Goal: Task Accomplishment & Management: Manage account settings

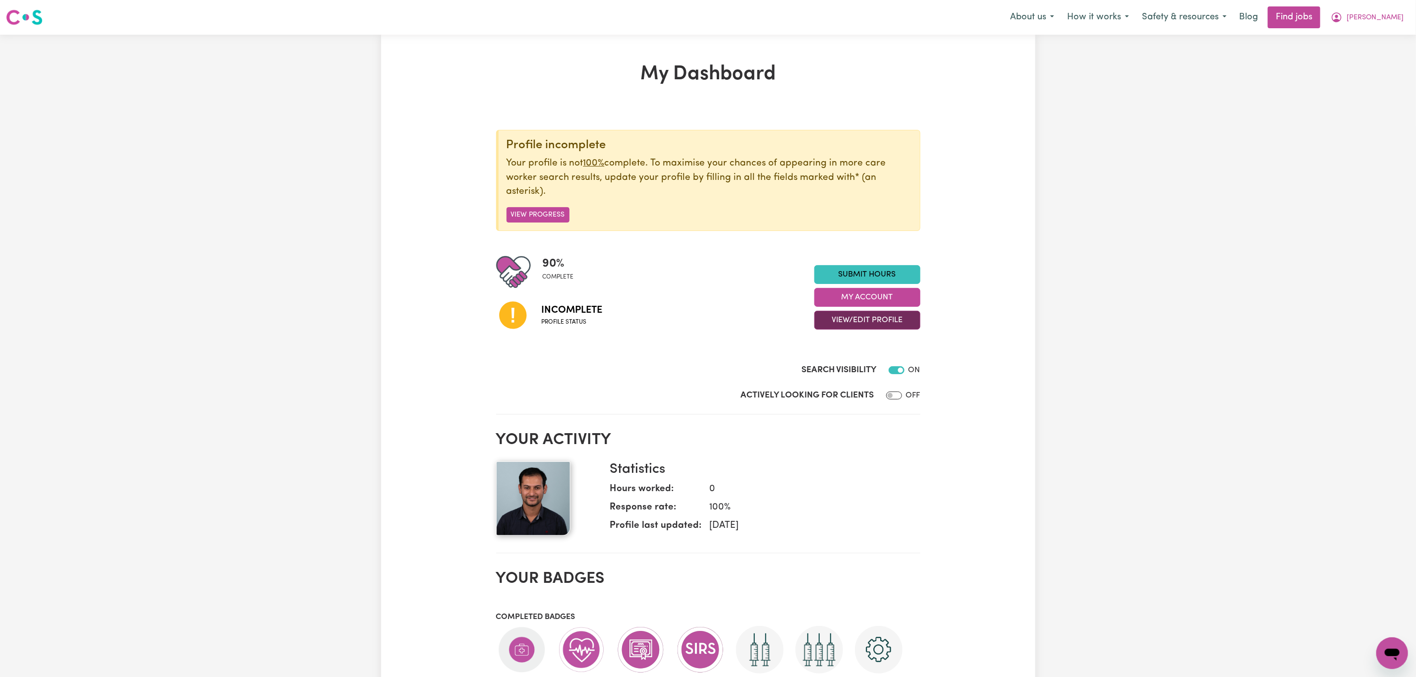
click at [863, 325] on button "View/Edit Profile" at bounding box center [867, 320] width 106 height 19
click at [880, 357] on link "Edit Profile" at bounding box center [861, 365] width 93 height 20
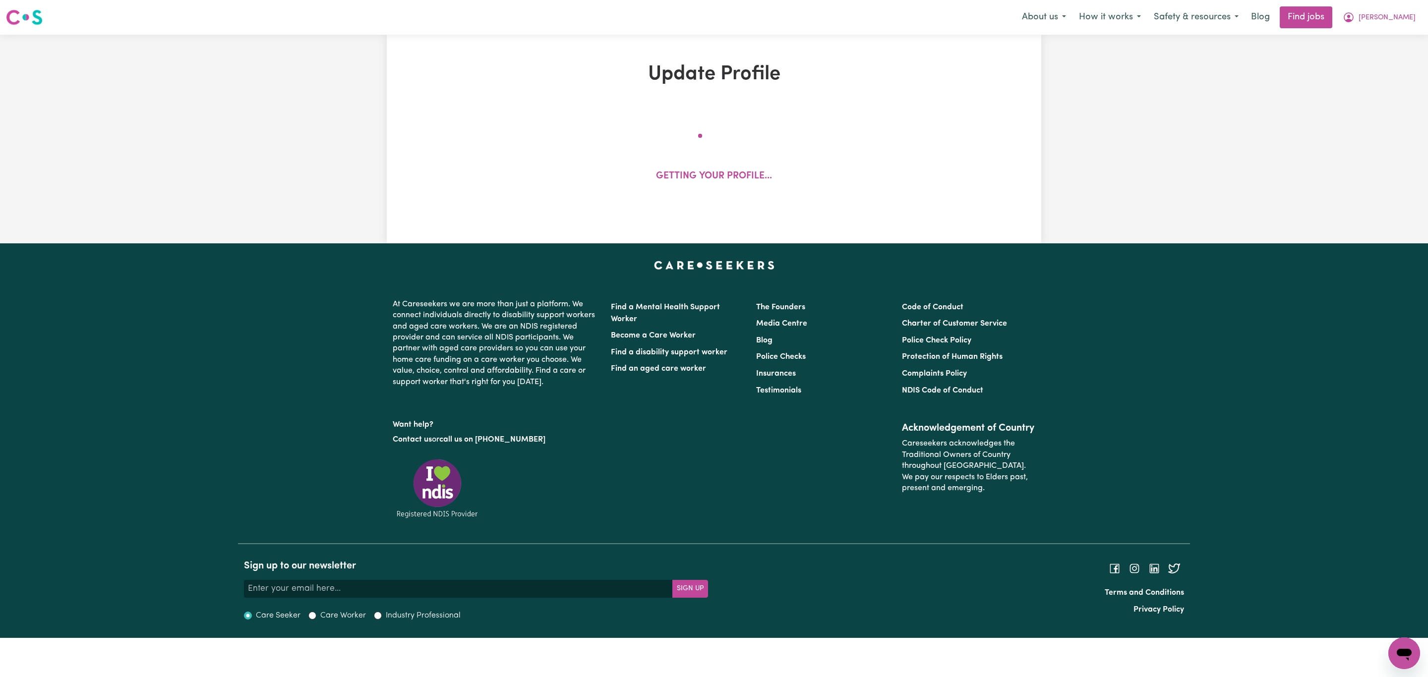
select select "[DEMOGRAPHIC_DATA]"
select select "Temporary Work Visa"
select select "Studying a healthcare related degree or qualification"
select select "40"
select select "55"
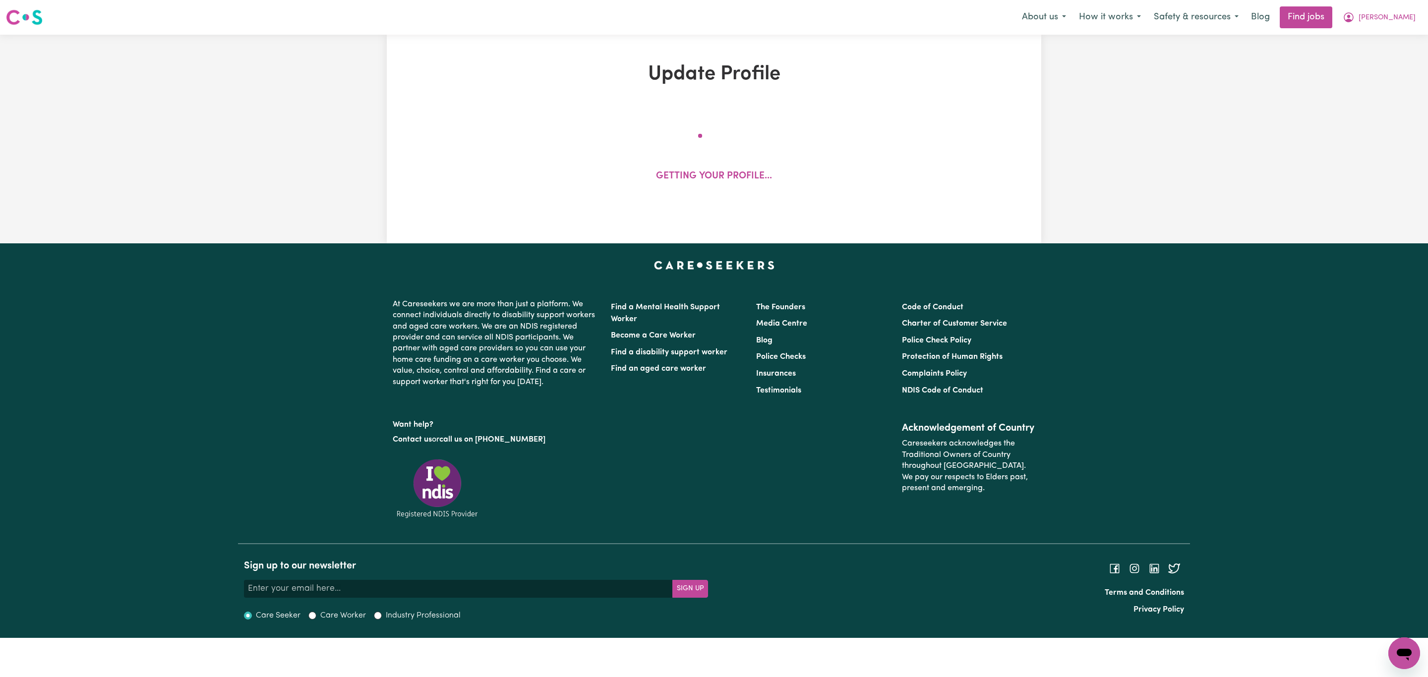
select select "60"
select select "80"
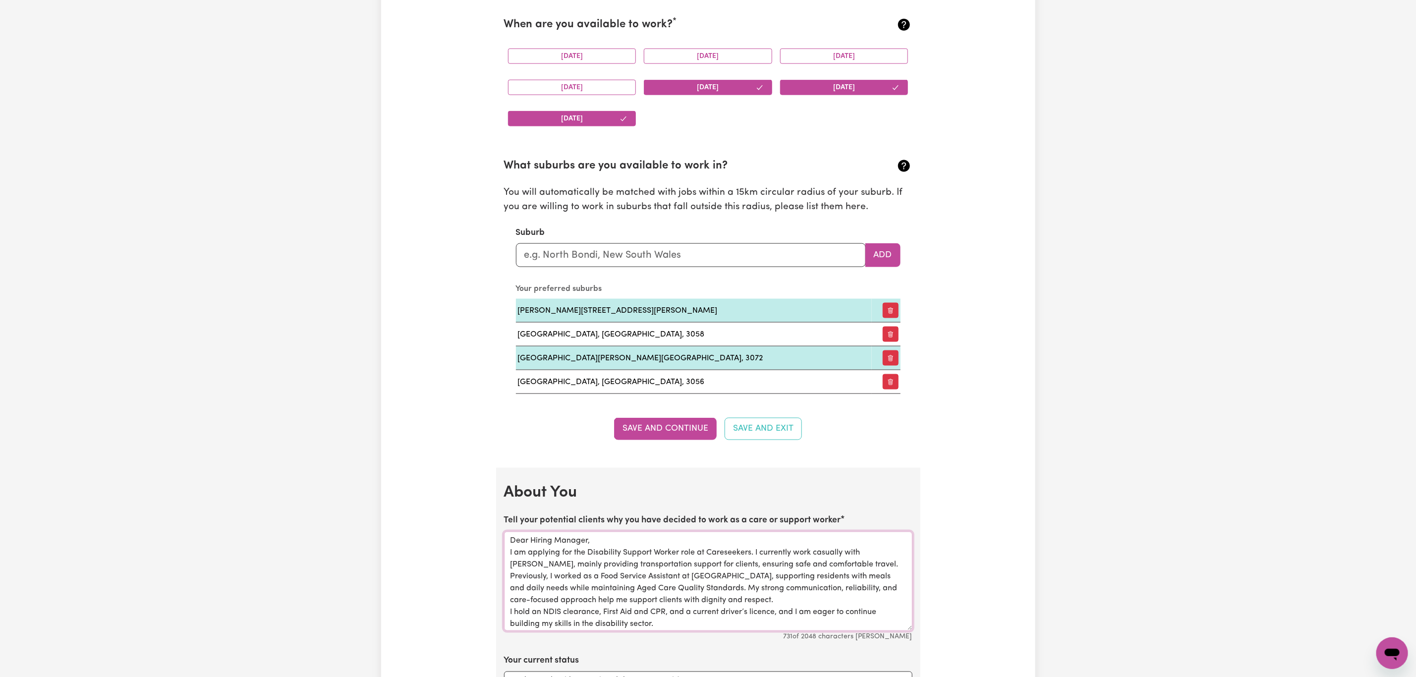
drag, startPoint x: 571, startPoint y: 573, endPoint x: 508, endPoint y: 548, distance: 68.3
click at [508, 548] on textarea "Dear Hiring Manager, I am applying for the Disability Support Worker role at Ca…" at bounding box center [708, 581] width 408 height 99
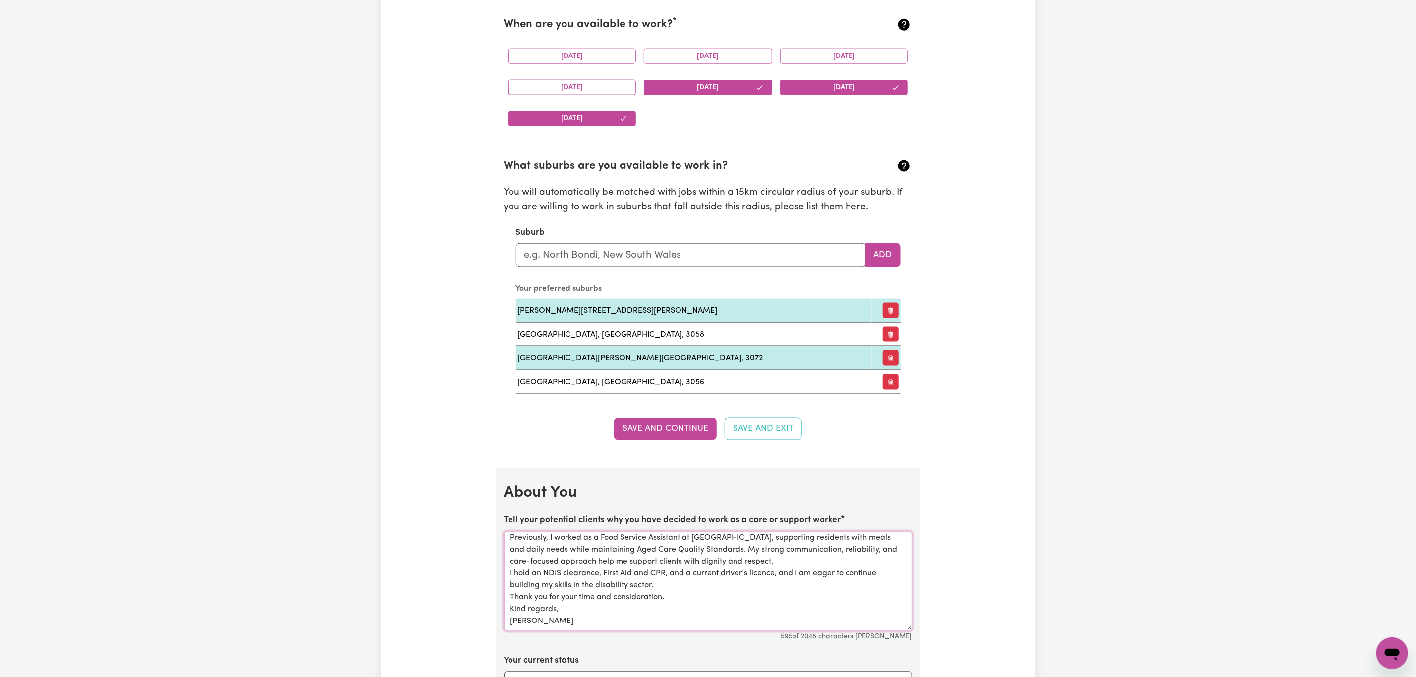
drag, startPoint x: 571, startPoint y: 633, endPoint x: 498, endPoint y: 616, distance: 74.9
click at [491, 616] on div "Update Profile 1 2 3 4 5 Step 1 : Personal Details Let potential clients know w…" at bounding box center [708, 429] width 436 height 2667
drag, startPoint x: 595, startPoint y: 630, endPoint x: 504, endPoint y: 603, distance: 95.1
click at [504, 603] on textarea "I provide transportation support for clients, ensuring safe and comfortable tra…" at bounding box center [708, 581] width 408 height 99
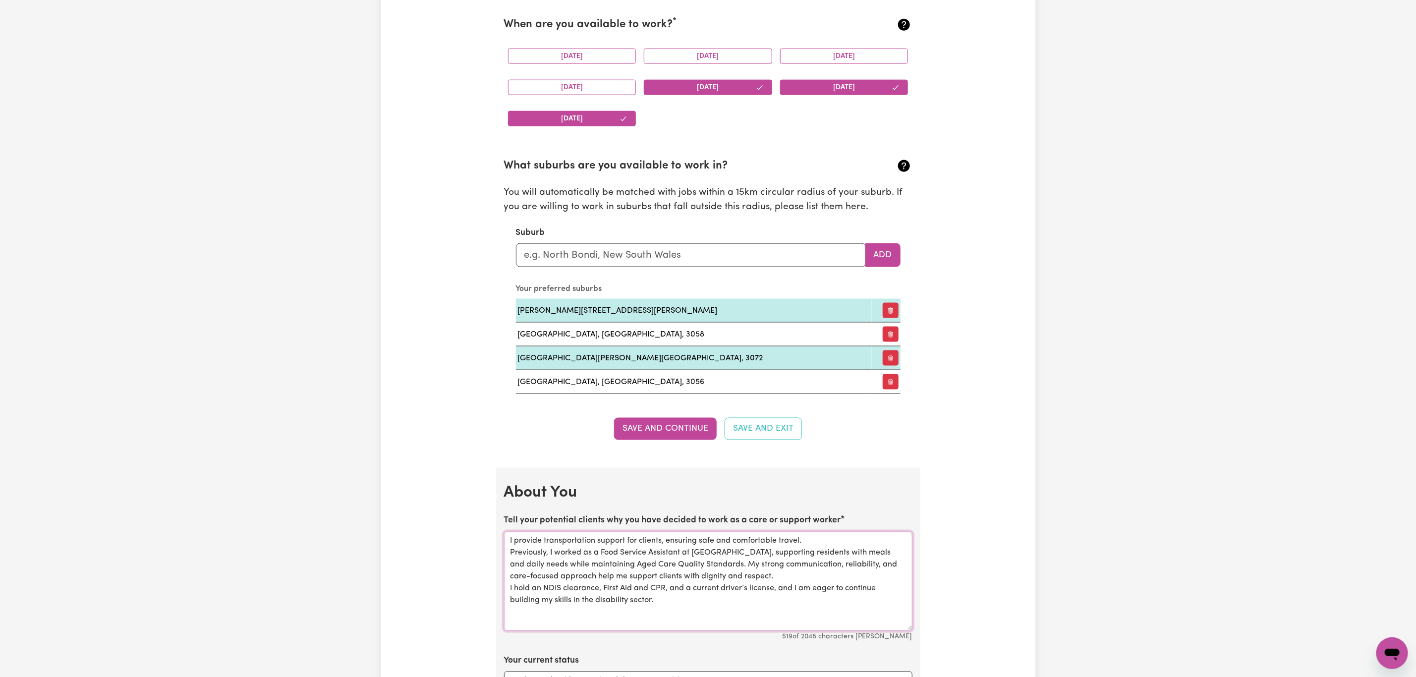
click at [689, 631] on textarea "I provide transportation support for clients, ensuring safe and comfortable tra…" at bounding box center [708, 581] width 408 height 99
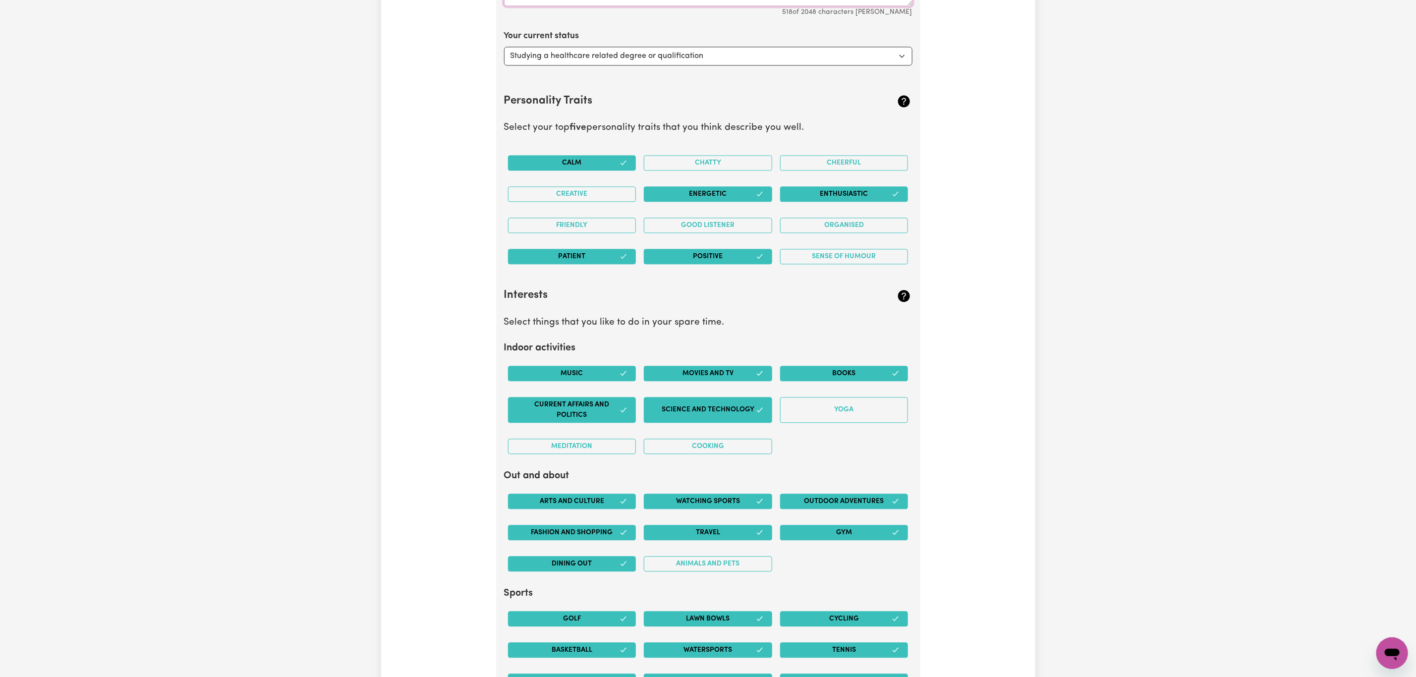
scroll to position [1636, 0]
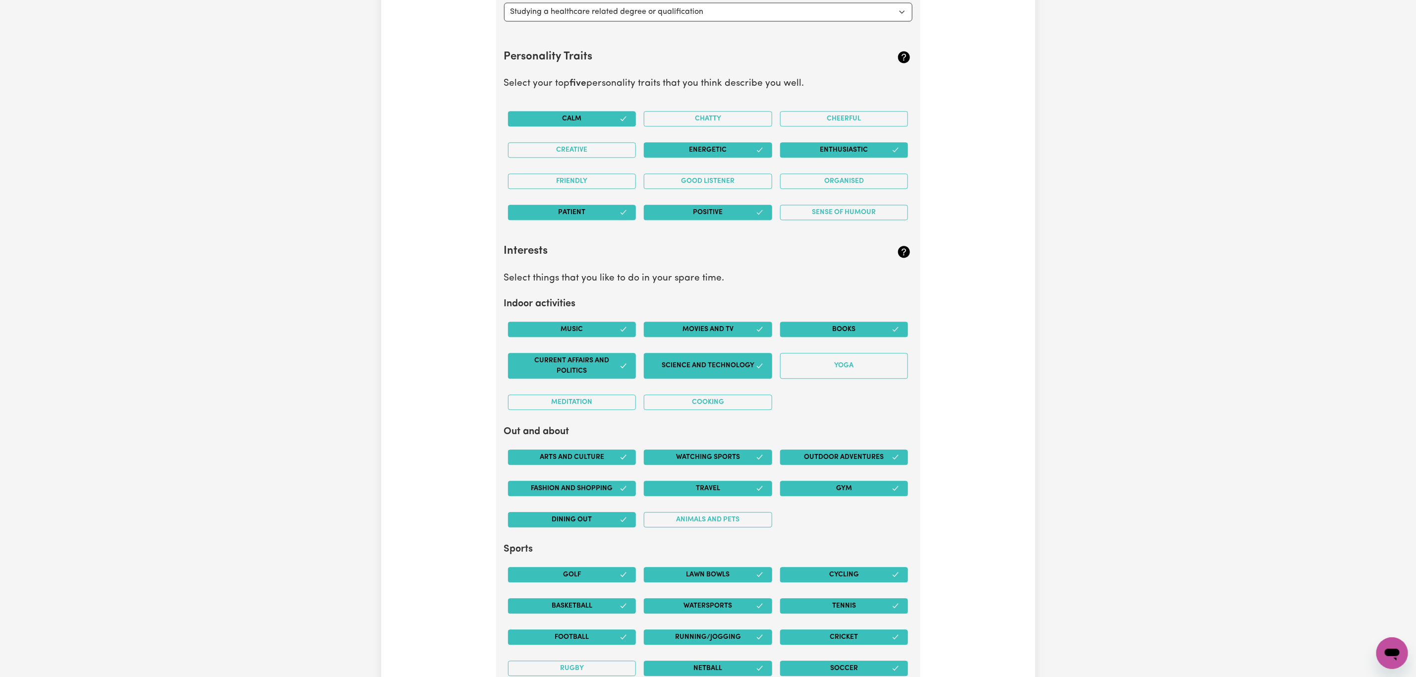
type textarea "I provide transportation support for clients, ensuring safe and comfortable tra…"
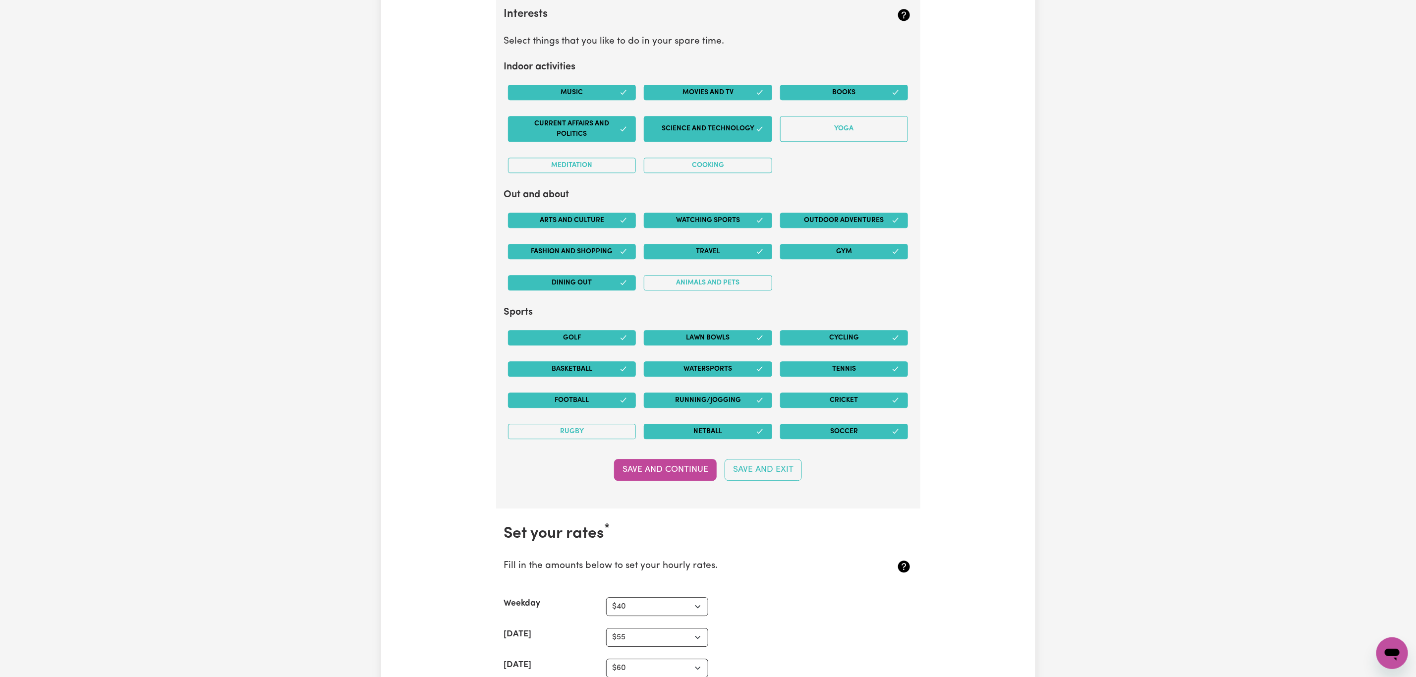
scroll to position [2156, 0]
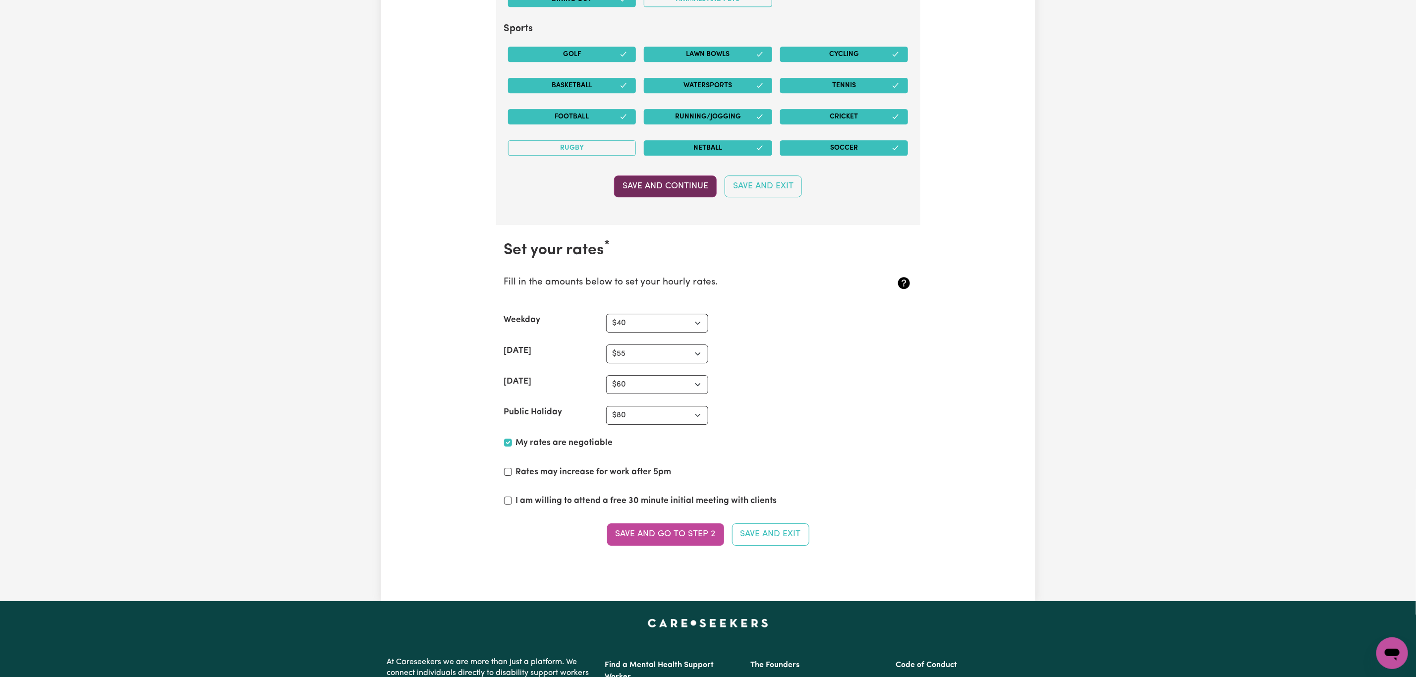
click at [680, 197] on button "Save and Continue" at bounding box center [665, 186] width 103 height 22
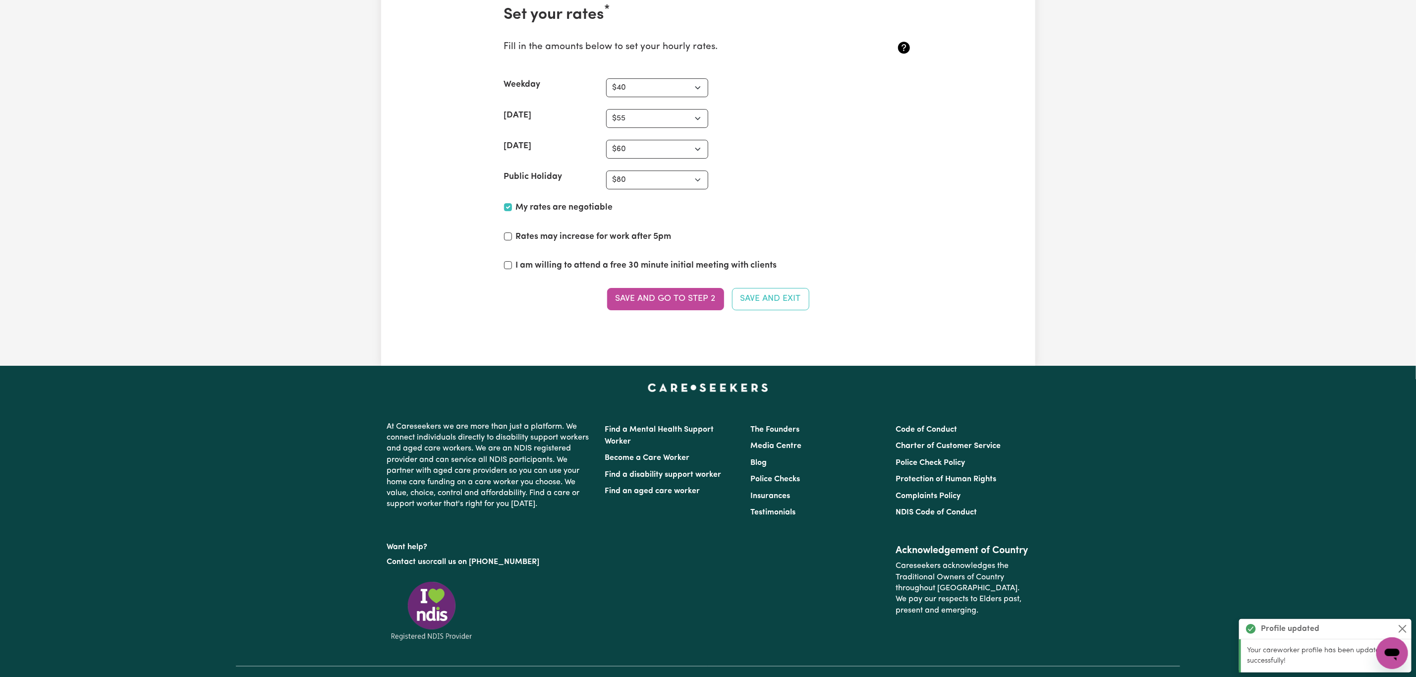
scroll to position [2396, 0]
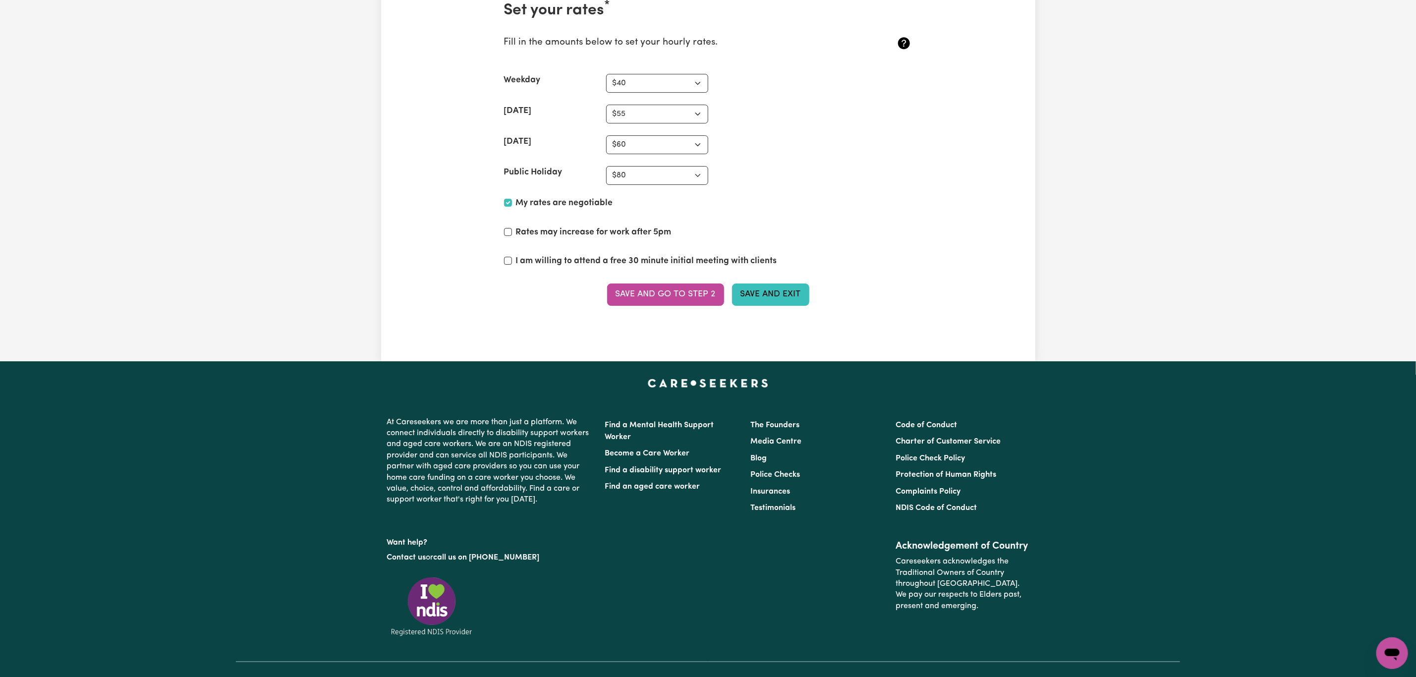
click at [759, 305] on button "Save and Exit" at bounding box center [770, 295] width 77 height 22
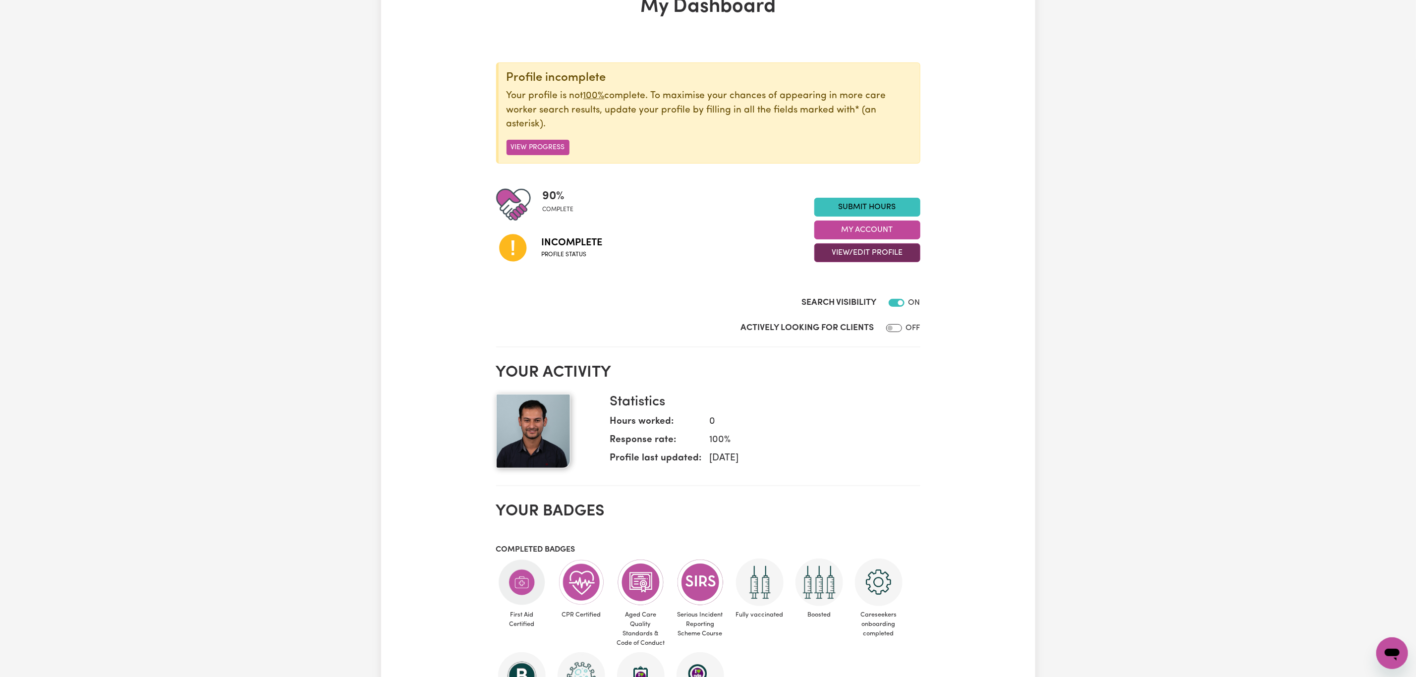
scroll to position [74, 0]
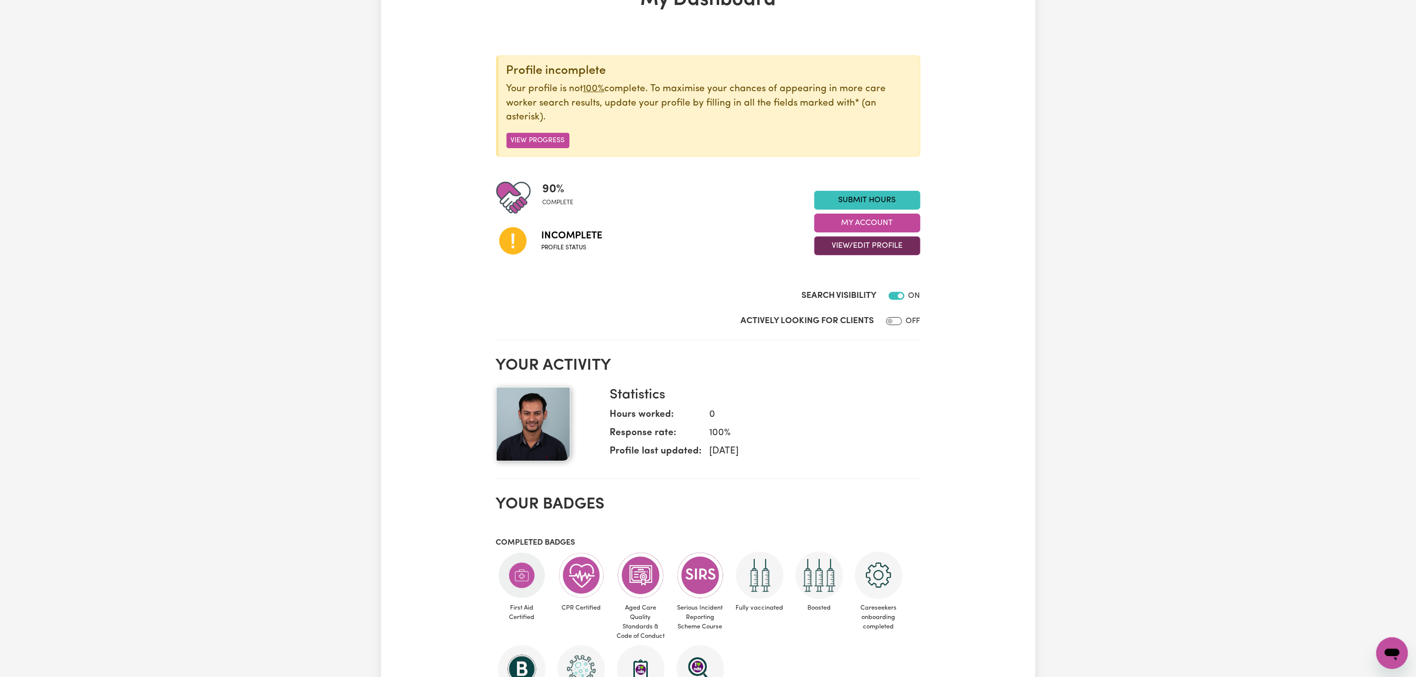
click at [830, 244] on button "View/Edit Profile" at bounding box center [867, 245] width 106 height 19
click at [848, 265] on link "View Profile" at bounding box center [861, 271] width 93 height 20
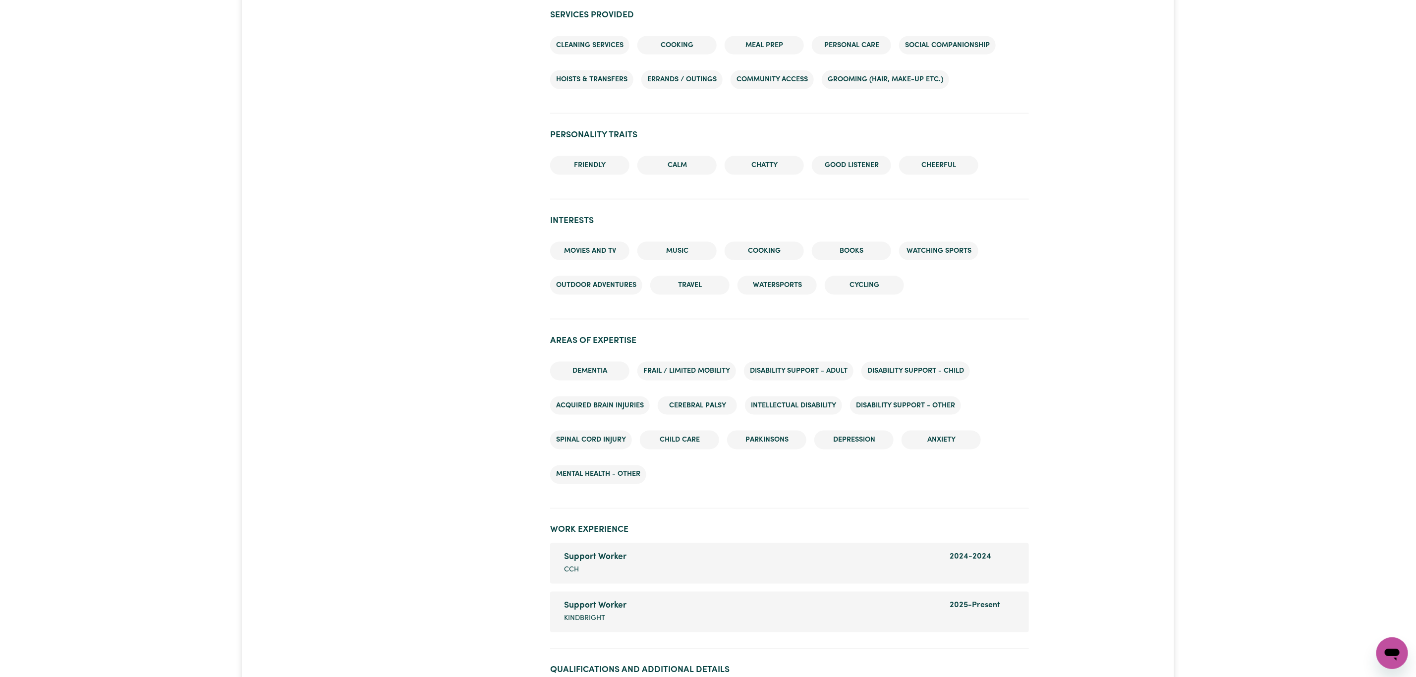
scroll to position [1264, 0]
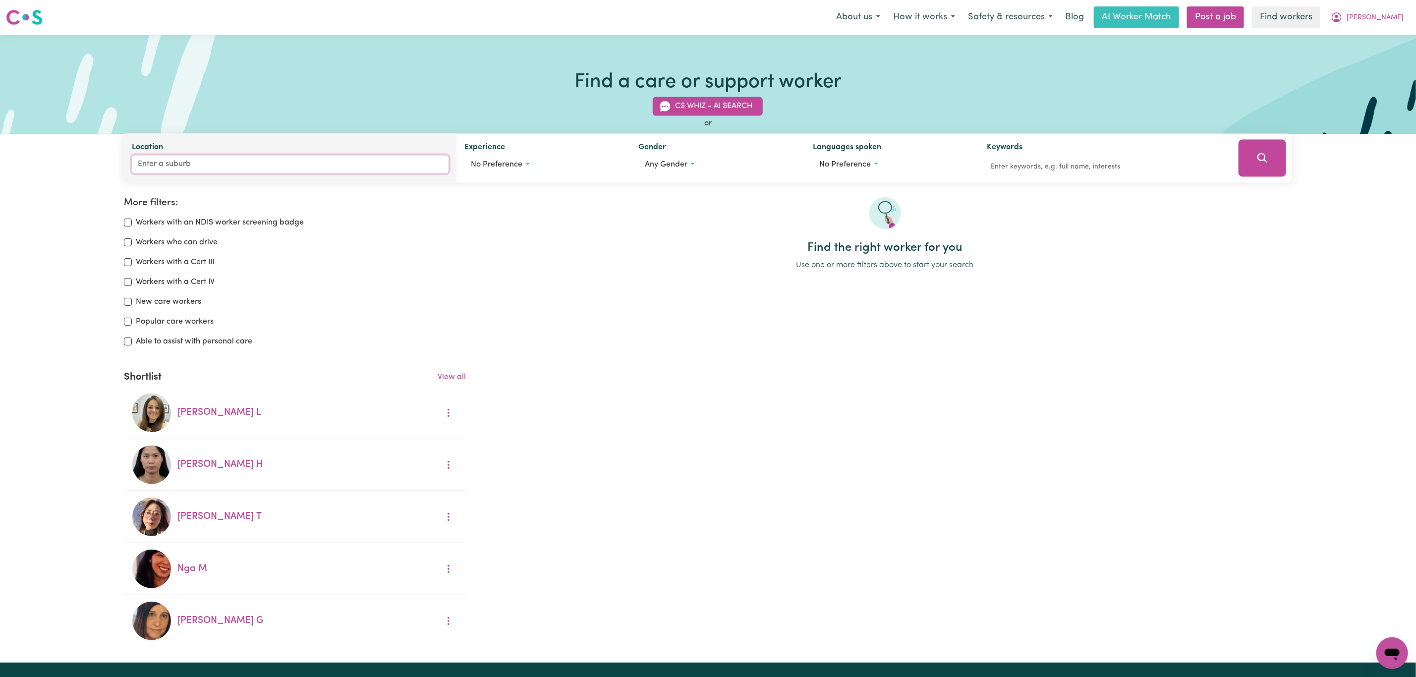
click at [239, 161] on input "Location" at bounding box center [290, 165] width 317 height 18
click at [519, 167] on span "No preference" at bounding box center [497, 165] width 52 height 8
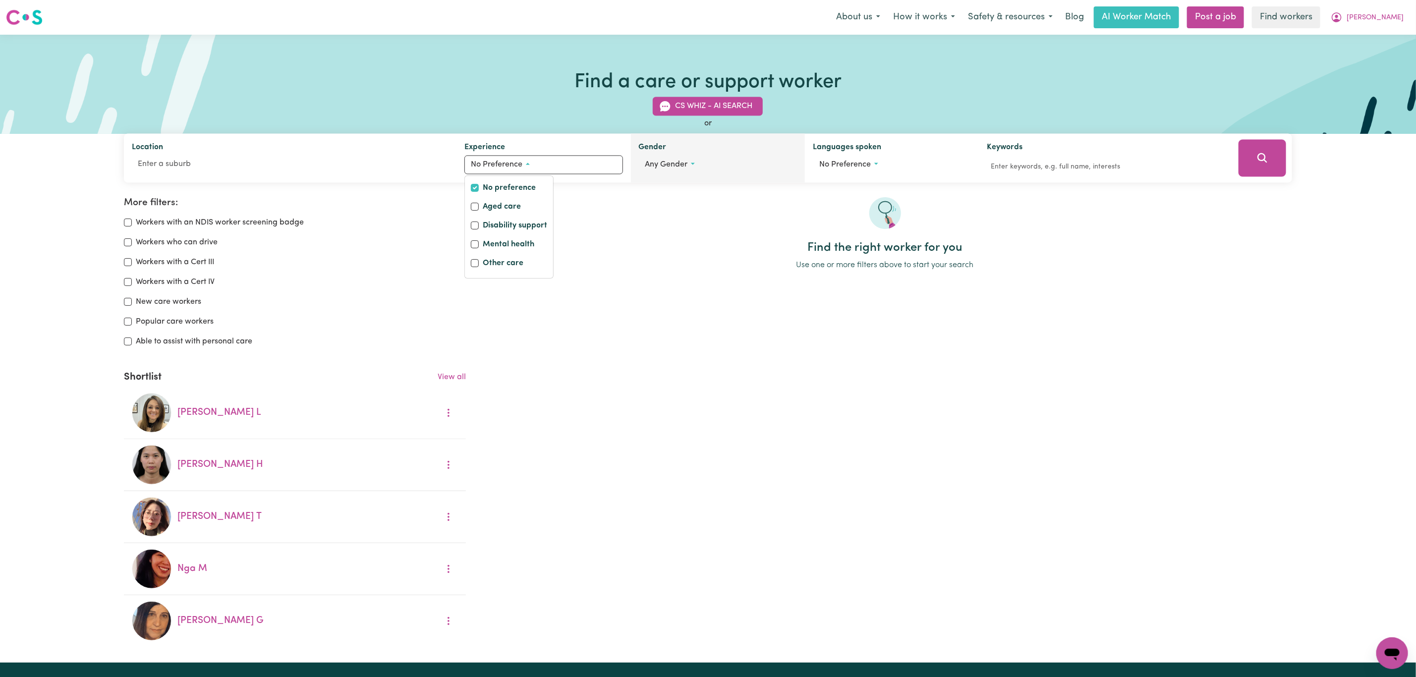
click at [686, 170] on button "Any gender" at bounding box center [718, 165] width 159 height 19
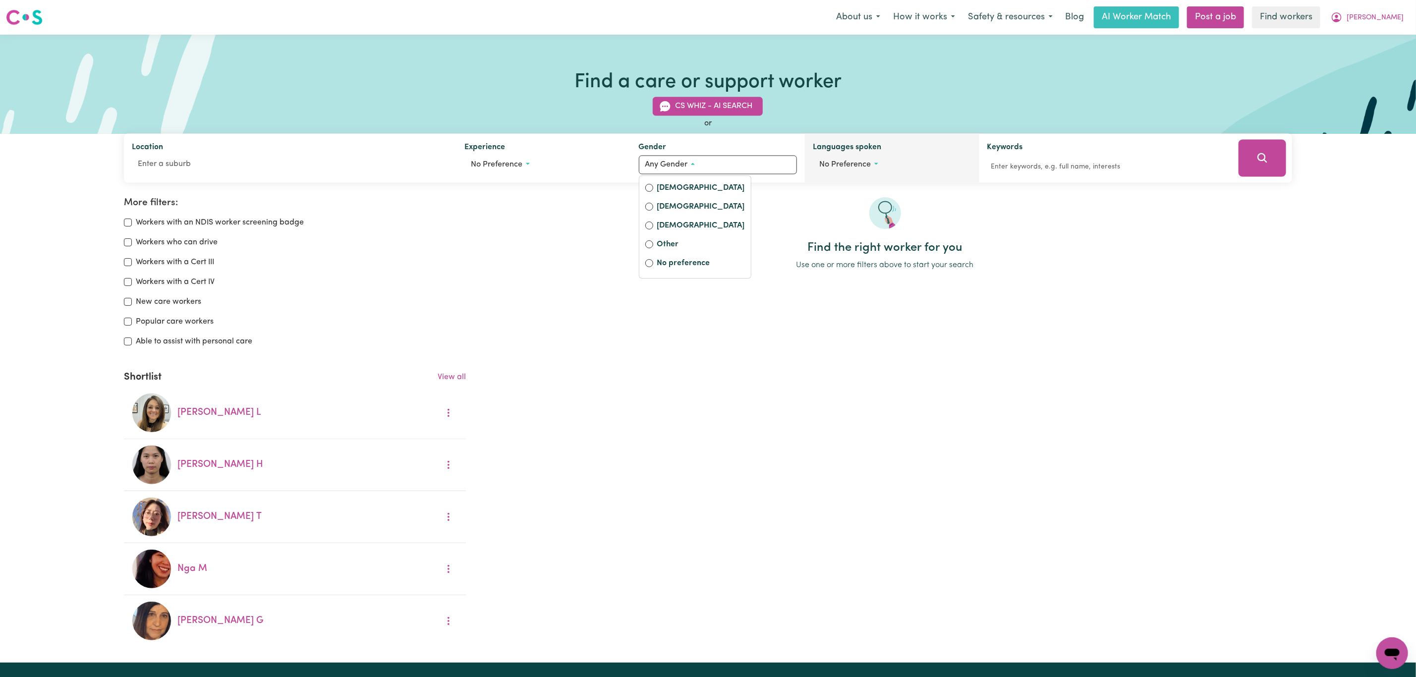
click at [895, 160] on button "No preference" at bounding box center [892, 165] width 159 height 19
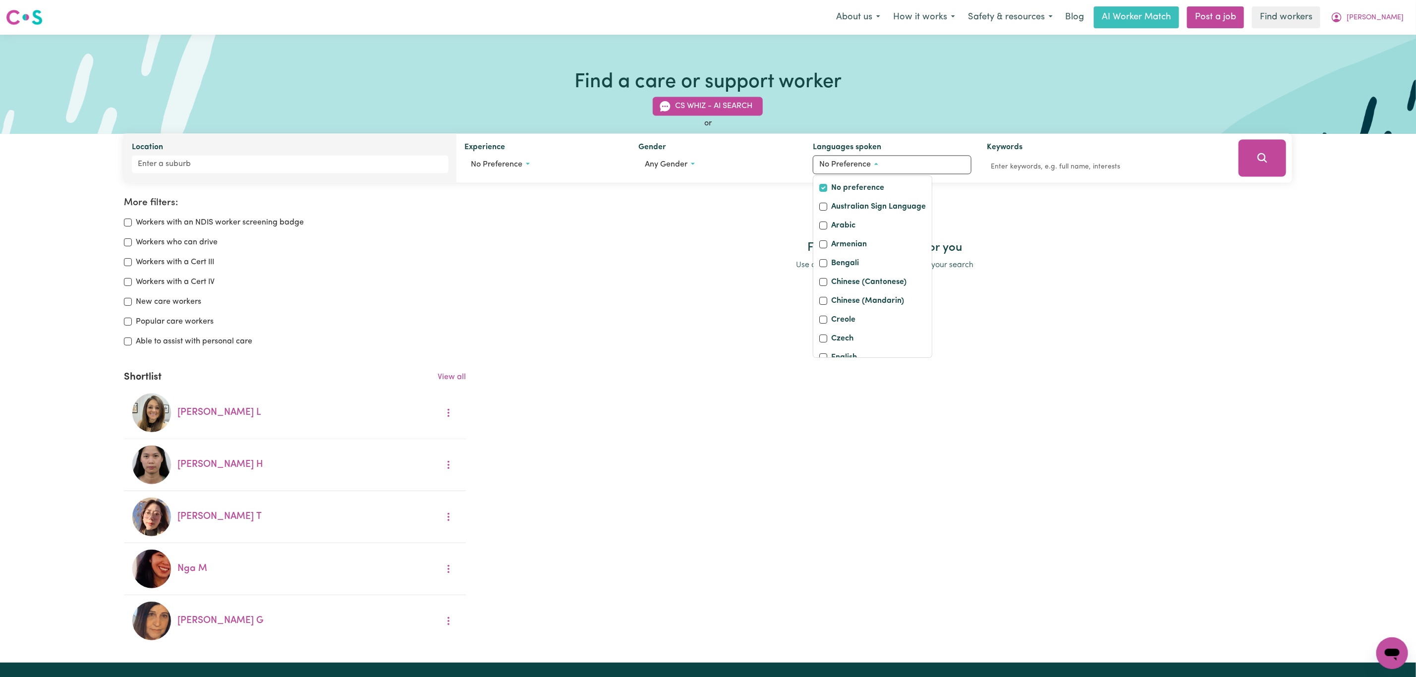
click at [240, 174] on div "Location" at bounding box center [290, 158] width 333 height 49
click at [233, 163] on input "Location" at bounding box center [290, 165] width 317 height 18
